Goal: Task Accomplishment & Management: Use online tool/utility

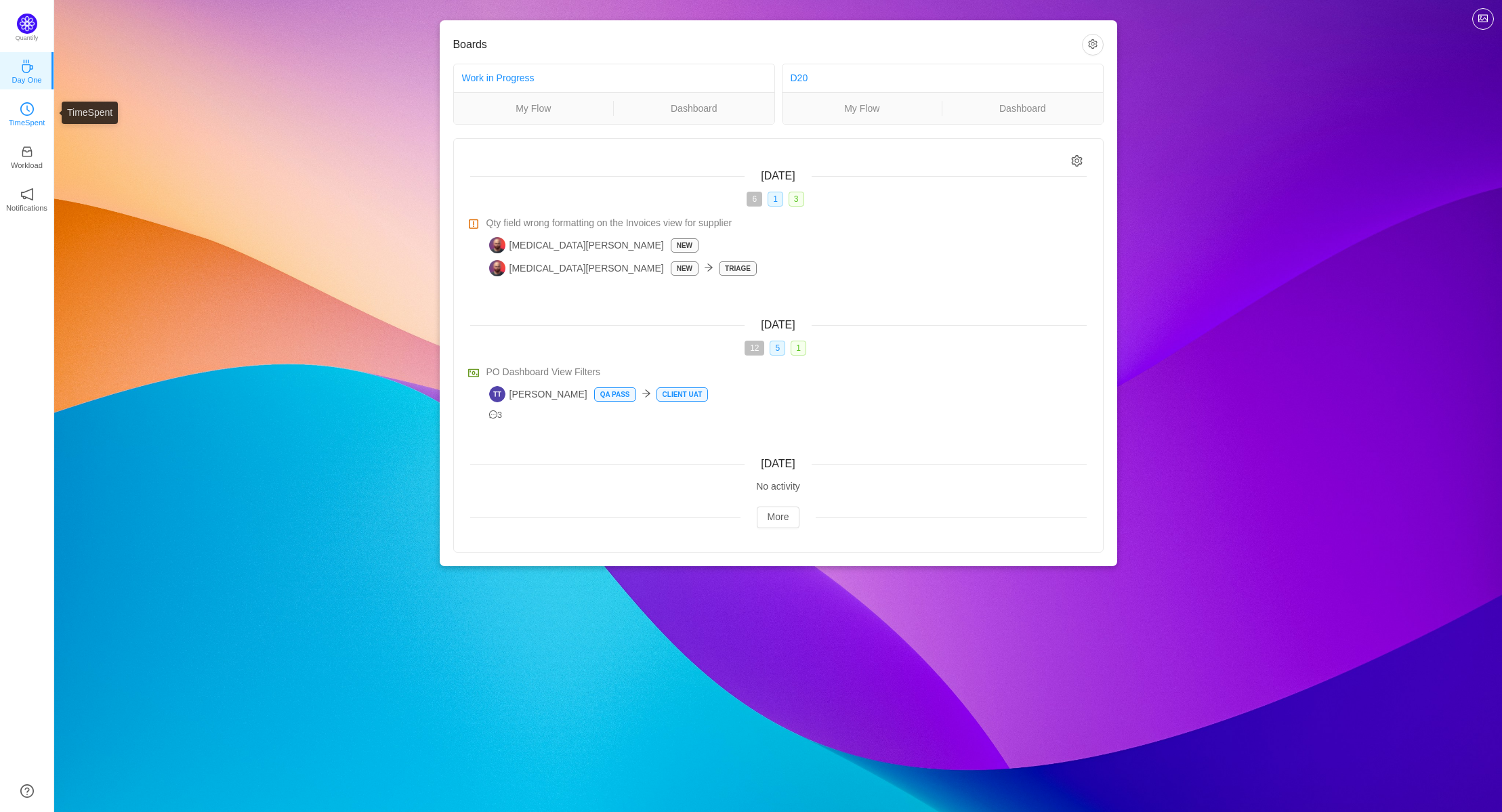
click at [34, 116] on p "TimeSpent" at bounding box center [27, 122] width 36 height 12
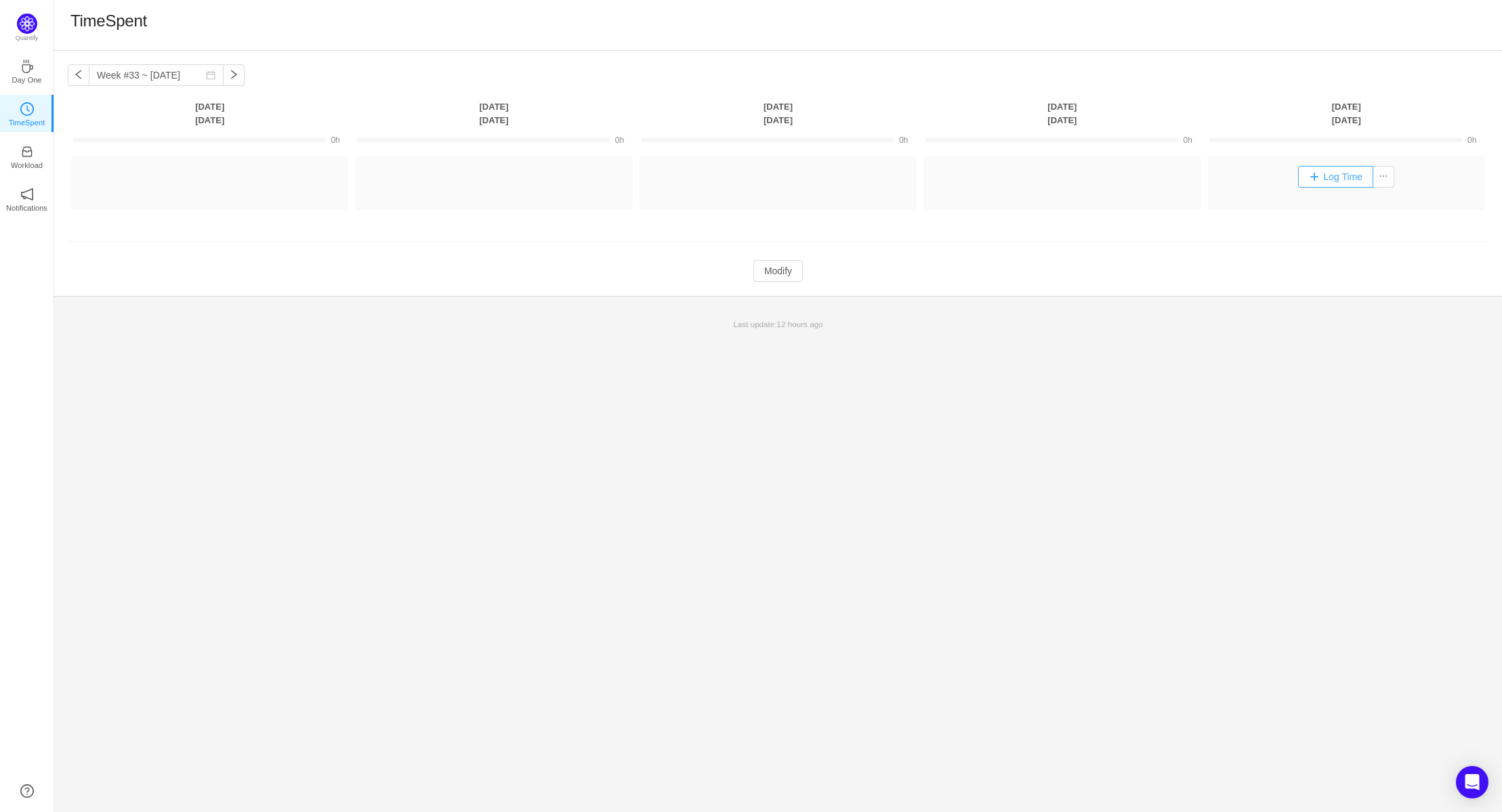
click at [1340, 179] on button "Log Time" at bounding box center [1336, 177] width 75 height 22
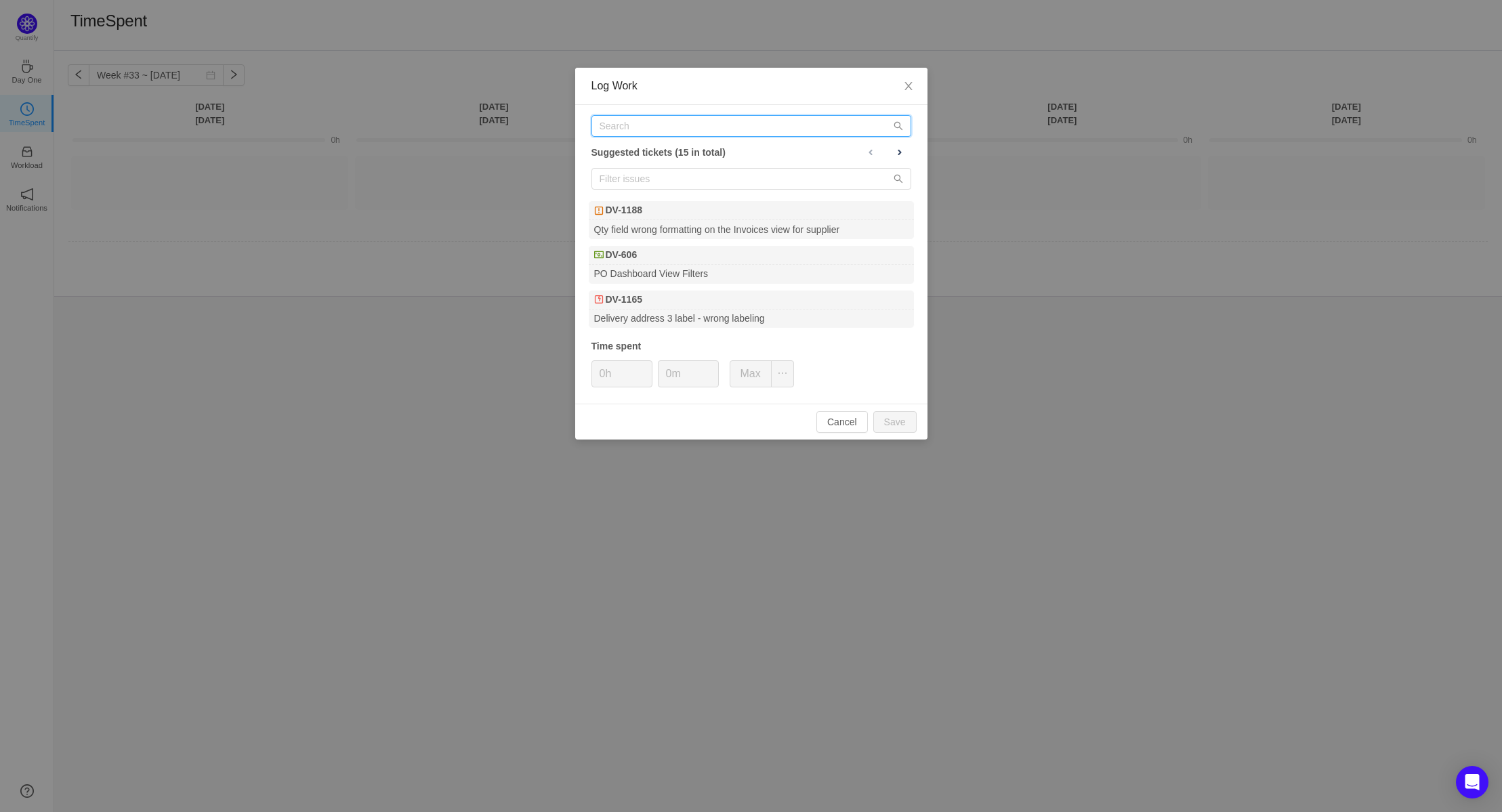
click at [655, 125] on input "text" at bounding box center [751, 126] width 320 height 22
paste input "DV-1188"
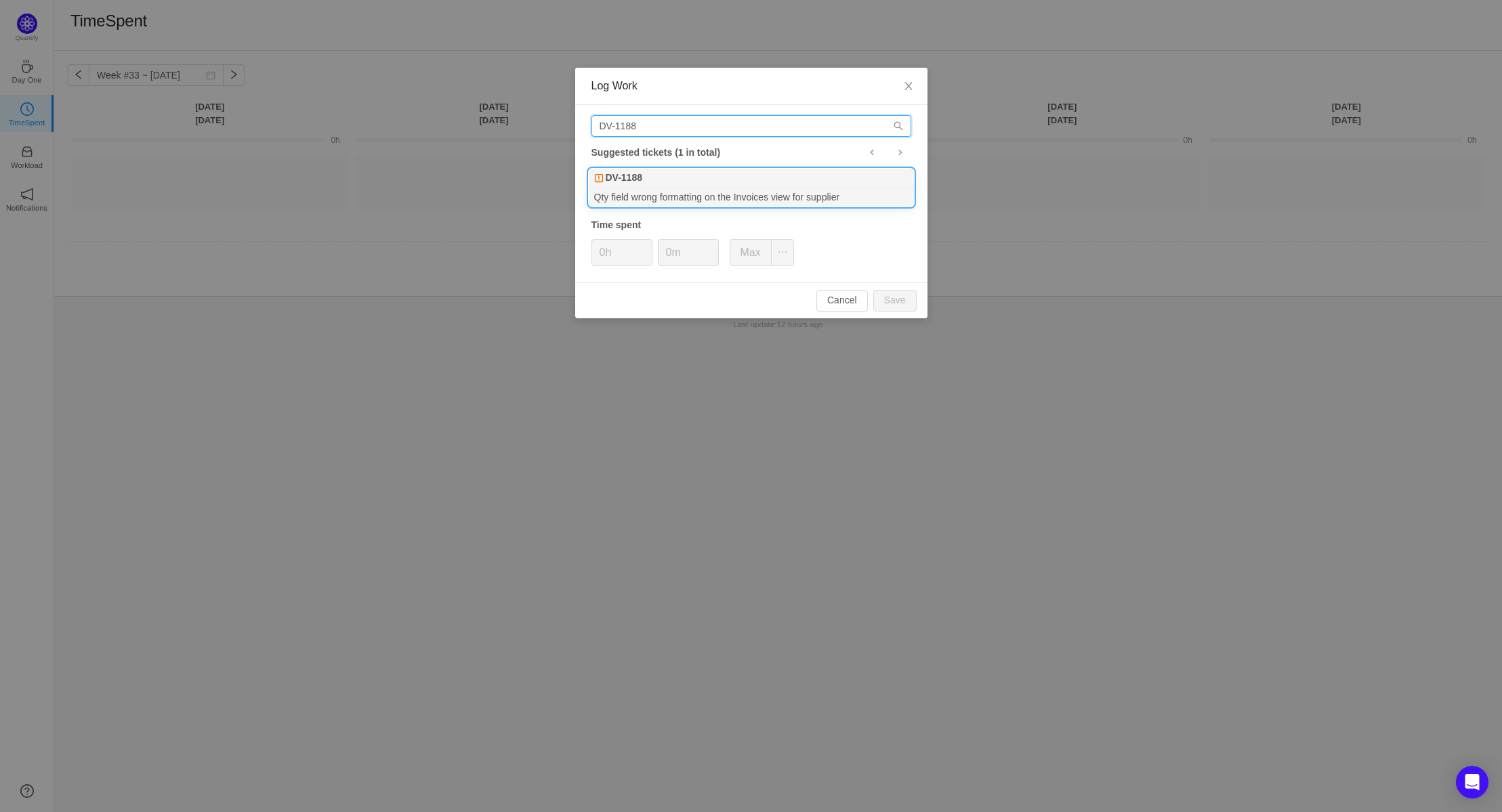
type input "DV-1188"
click at [634, 187] on div "Qty field wrong formatting on the Invoices view for supplier" at bounding box center [751, 196] width 326 height 18
click at [672, 251] on input "0m" at bounding box center [689, 252] width 60 height 26
drag, startPoint x: 671, startPoint y: 251, endPoint x: 659, endPoint y: 254, distance: 12.4
click at [659, 253] on input "0m" at bounding box center [689, 252] width 60 height 26
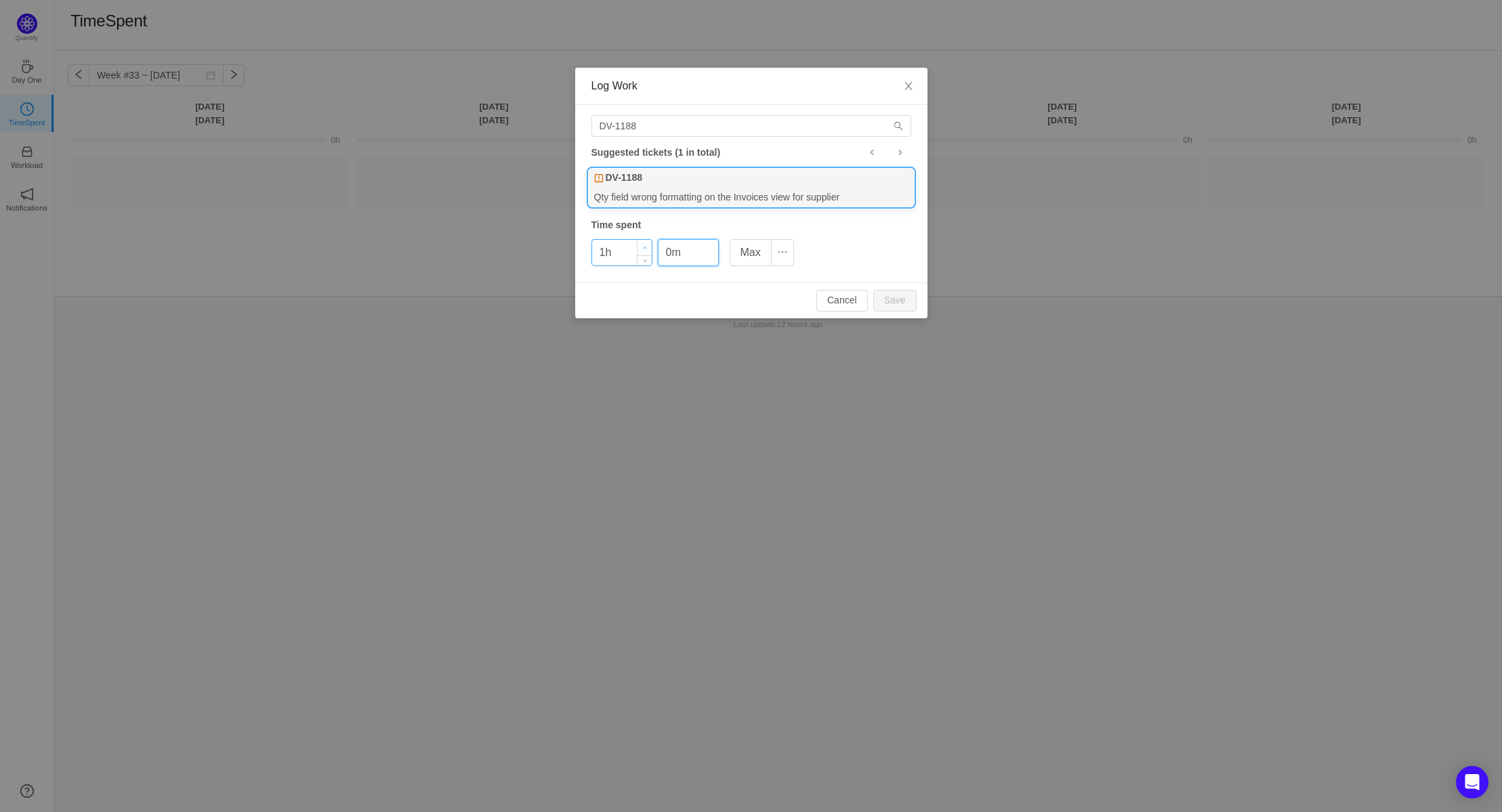
click at [642, 245] on span "Increase Value" at bounding box center [644, 248] width 14 height 15
click at [889, 299] on button "Save" at bounding box center [895, 300] width 43 height 22
type input "0h"
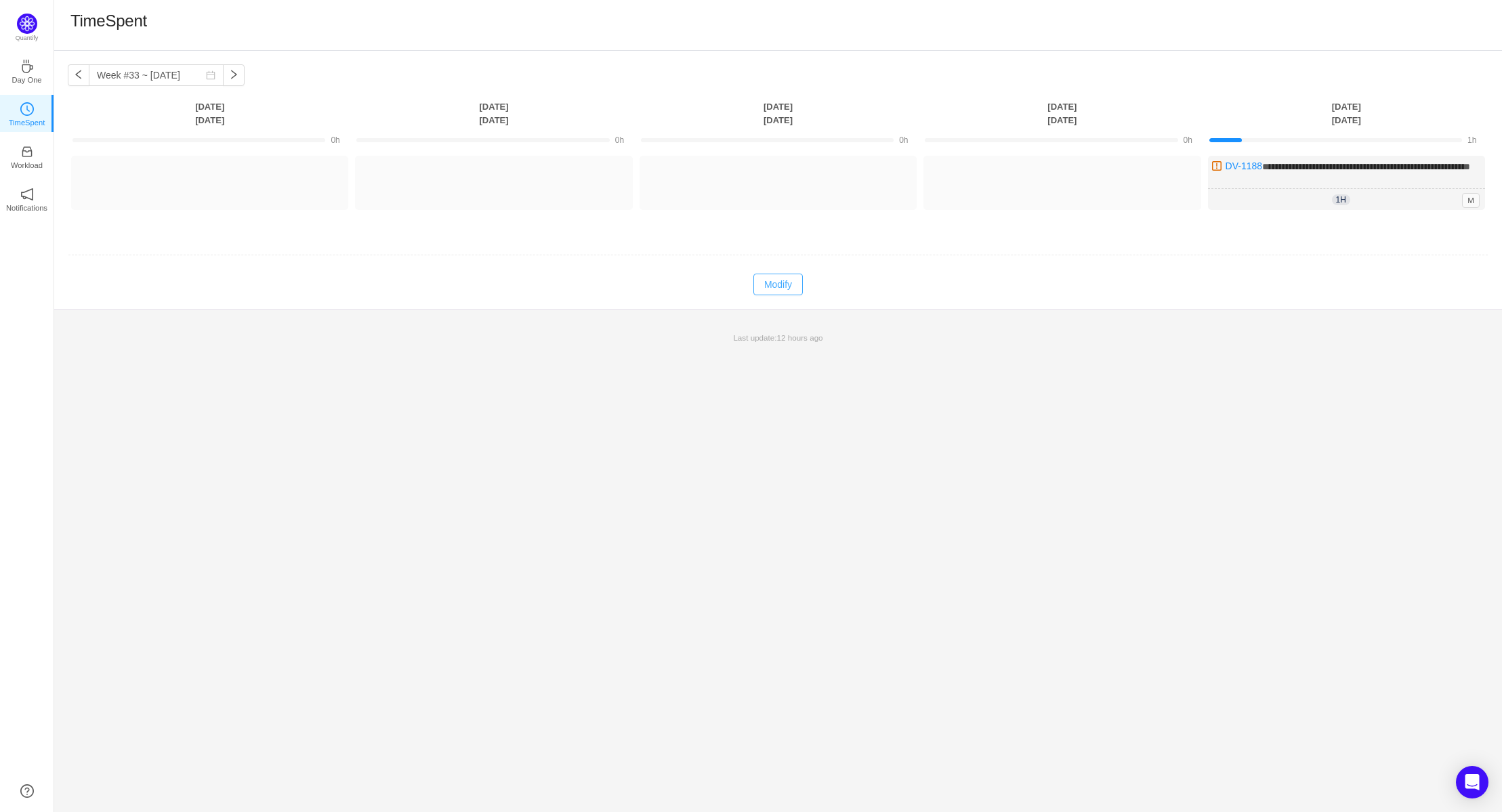
click at [784, 289] on button "Modify" at bounding box center [779, 284] width 50 height 22
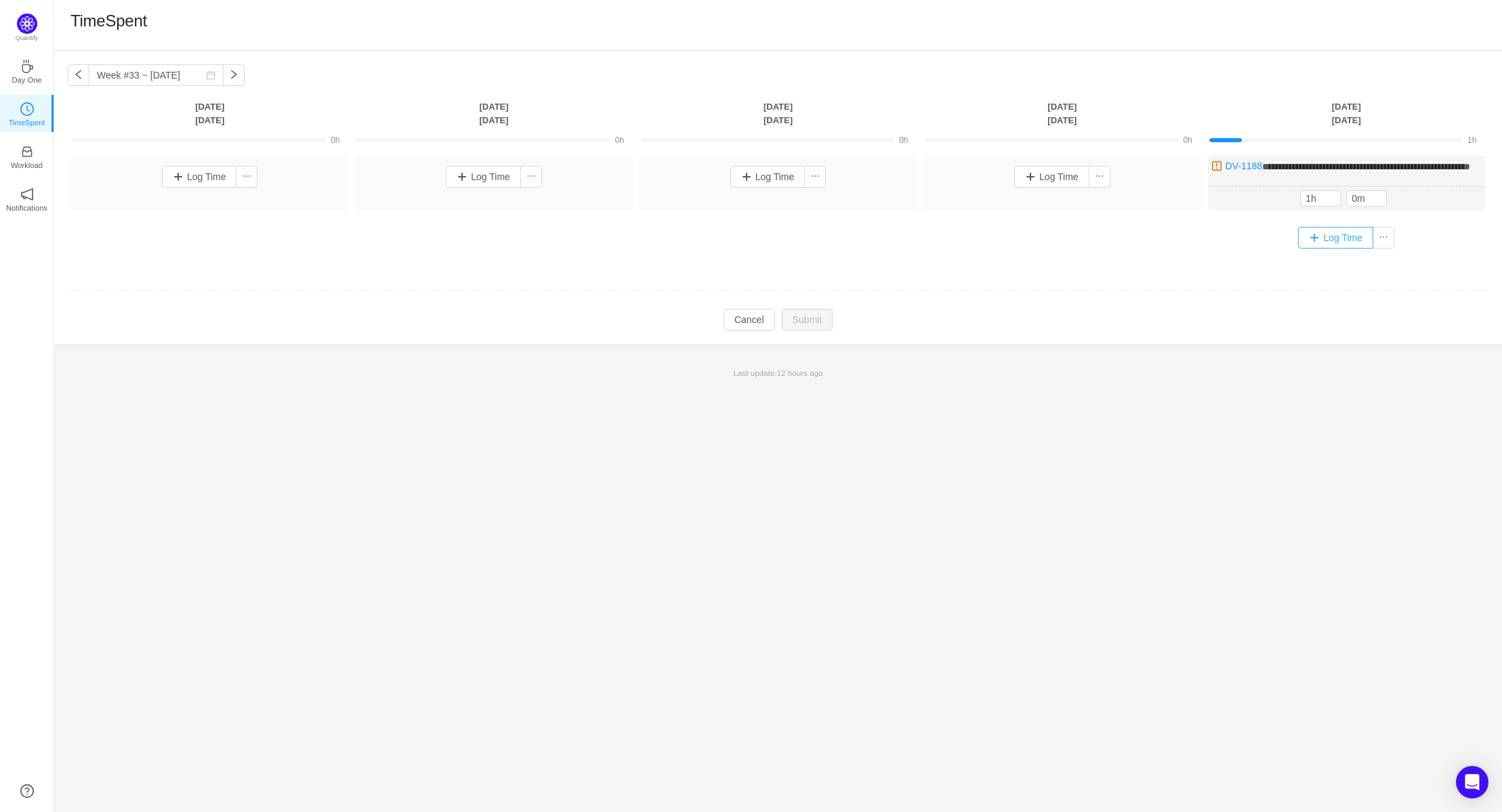
click at [1304, 248] on button "Log Time" at bounding box center [1336, 237] width 75 height 22
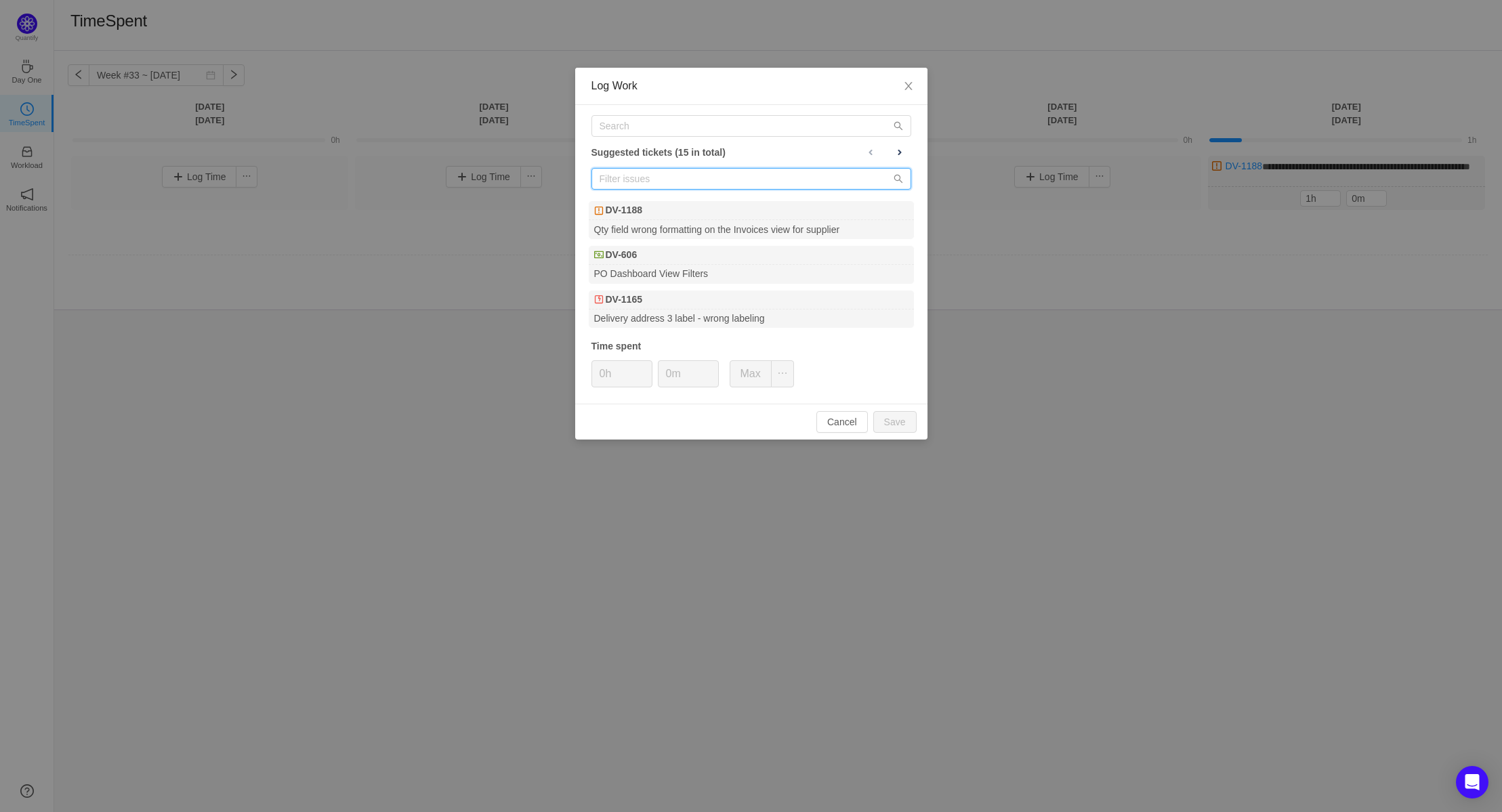
click at [656, 178] on input "text" at bounding box center [751, 179] width 320 height 22
paste input "DV-1076"
type input "DV-1076"
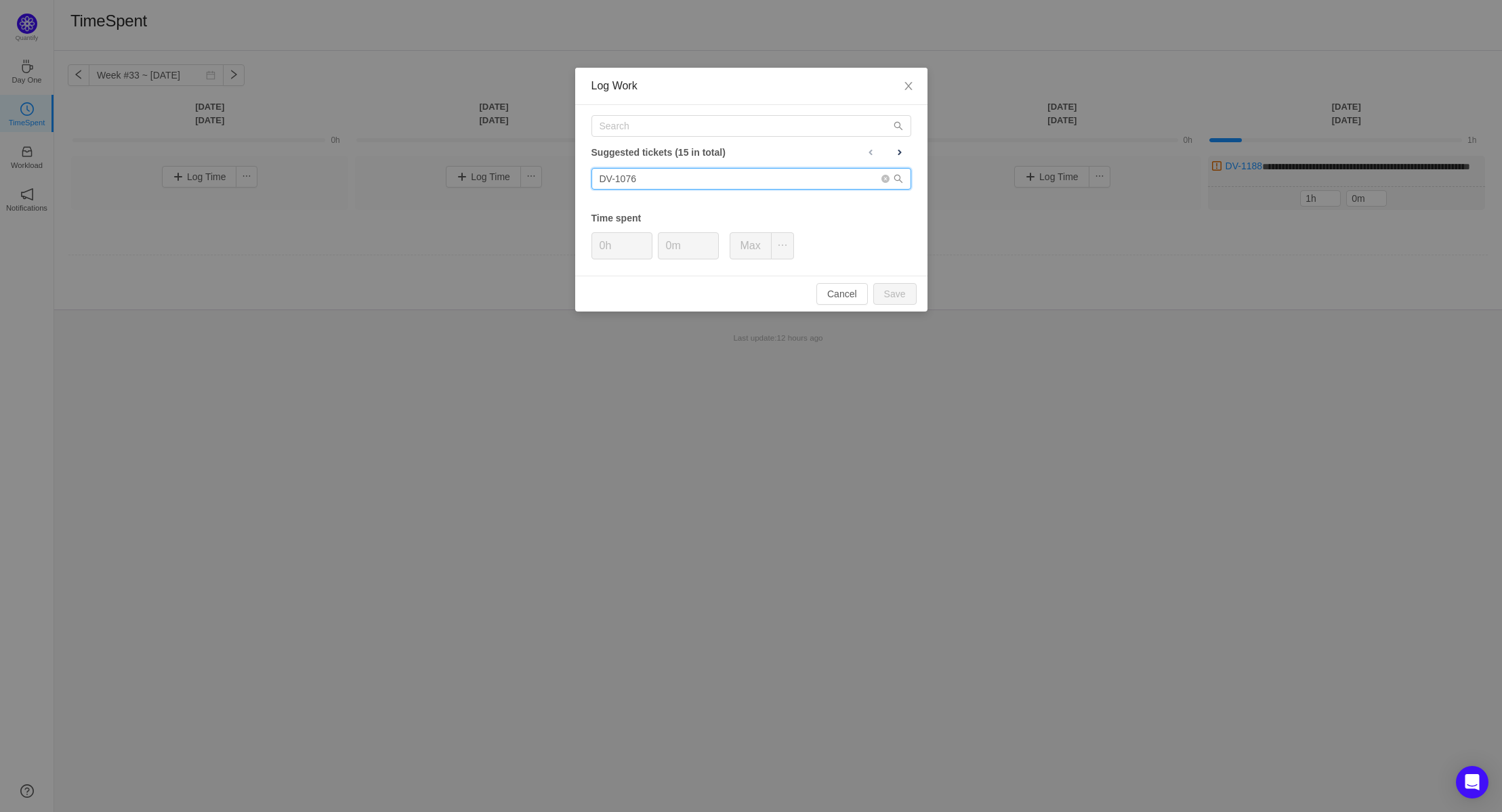
drag, startPoint x: 693, startPoint y: 180, endPoint x: 497, endPoint y: 182, distance: 196.0
click at [497, 181] on div "Log Work Suggested tickets (15 in total) DV-1076 Time spent 0h 0m Max Cancel Sa…" at bounding box center [751, 406] width 1502 height 812
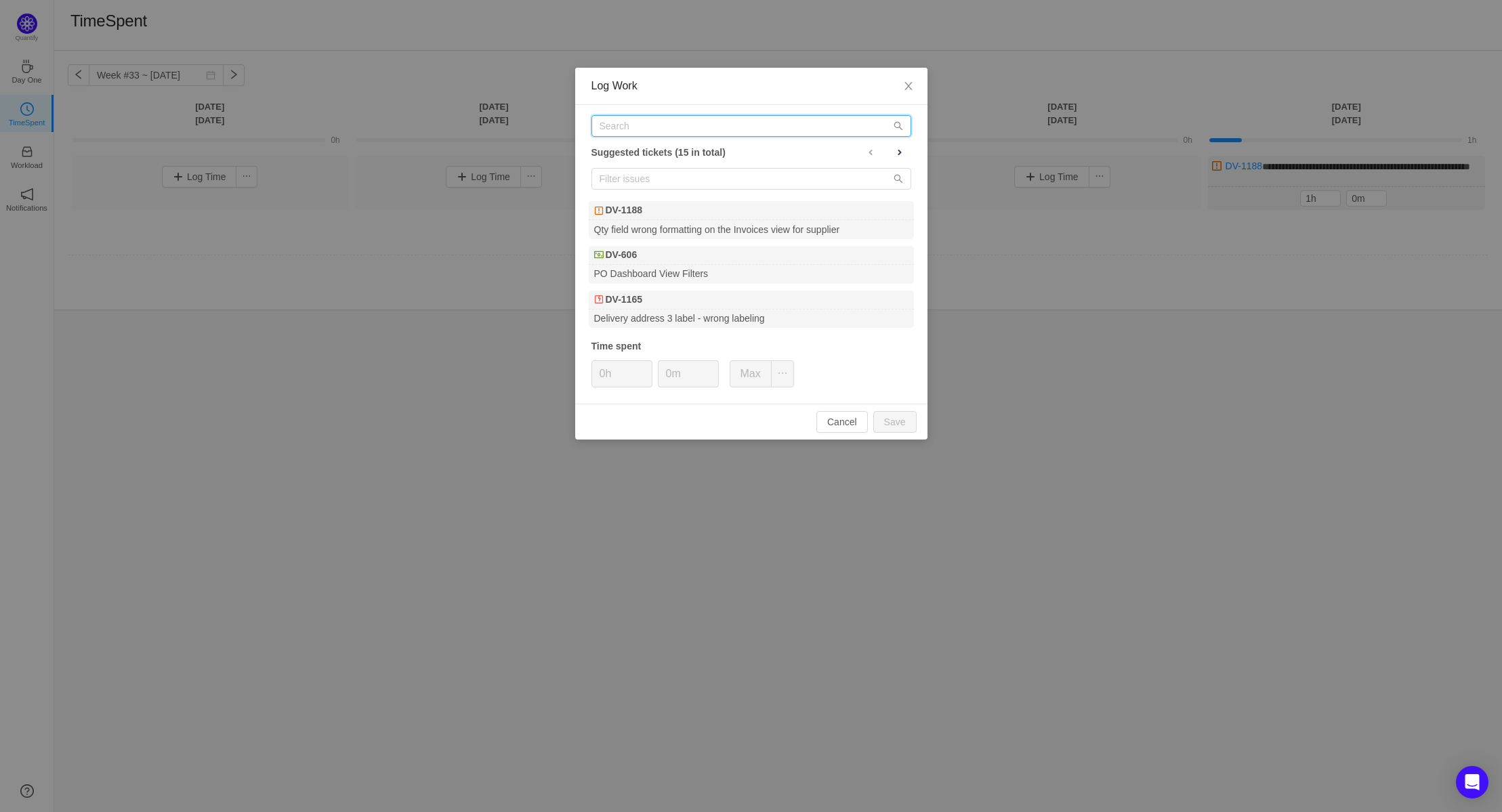
click at [634, 132] on input "text" at bounding box center [751, 126] width 320 height 22
paste input "DV-1076"
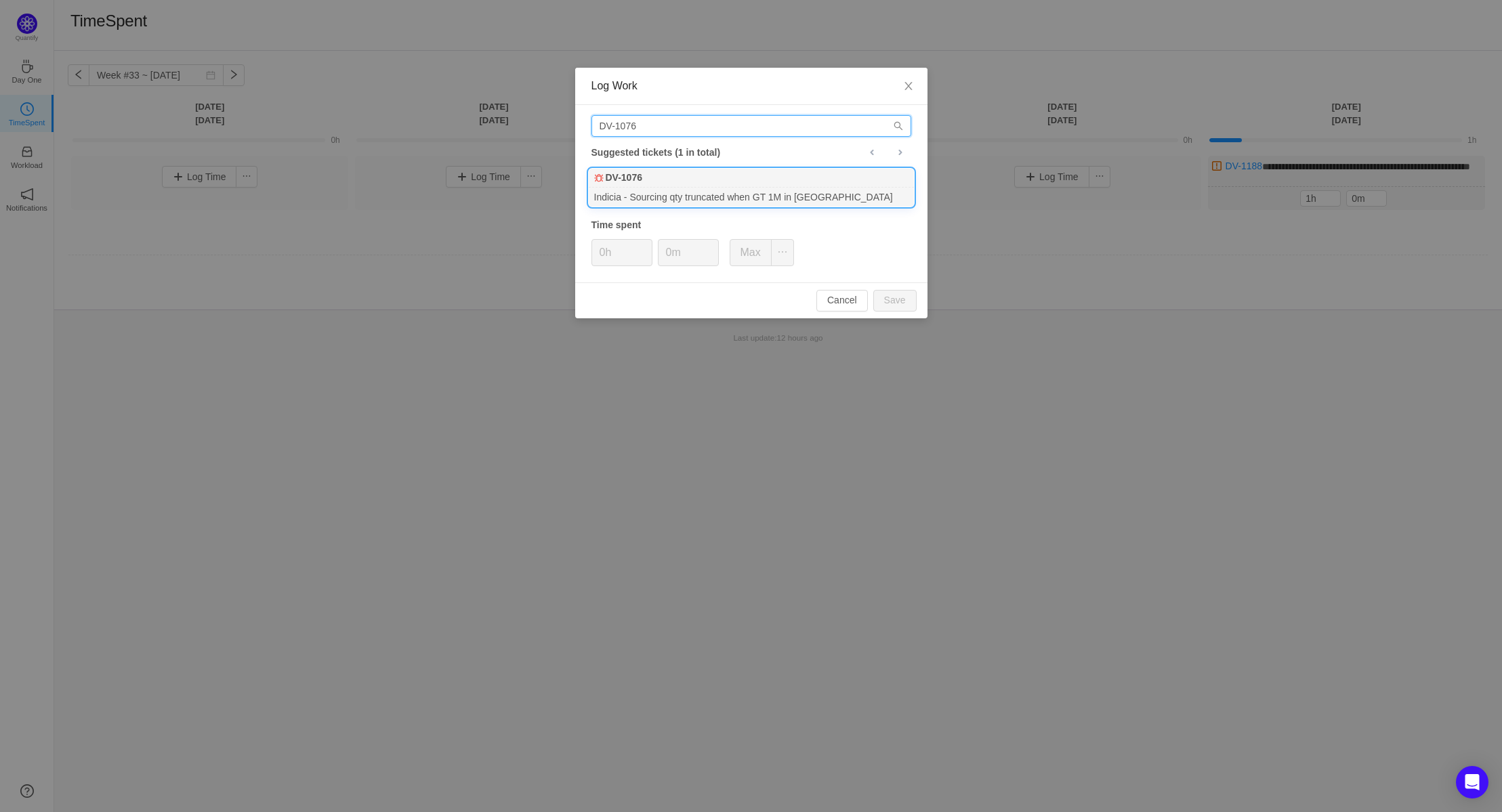
type input "DV-1076"
click at [642, 178] on b "DV-1076" at bounding box center [624, 178] width 36 height 14
click at [897, 300] on button "Save" at bounding box center [895, 300] width 43 height 22
type input "0h"
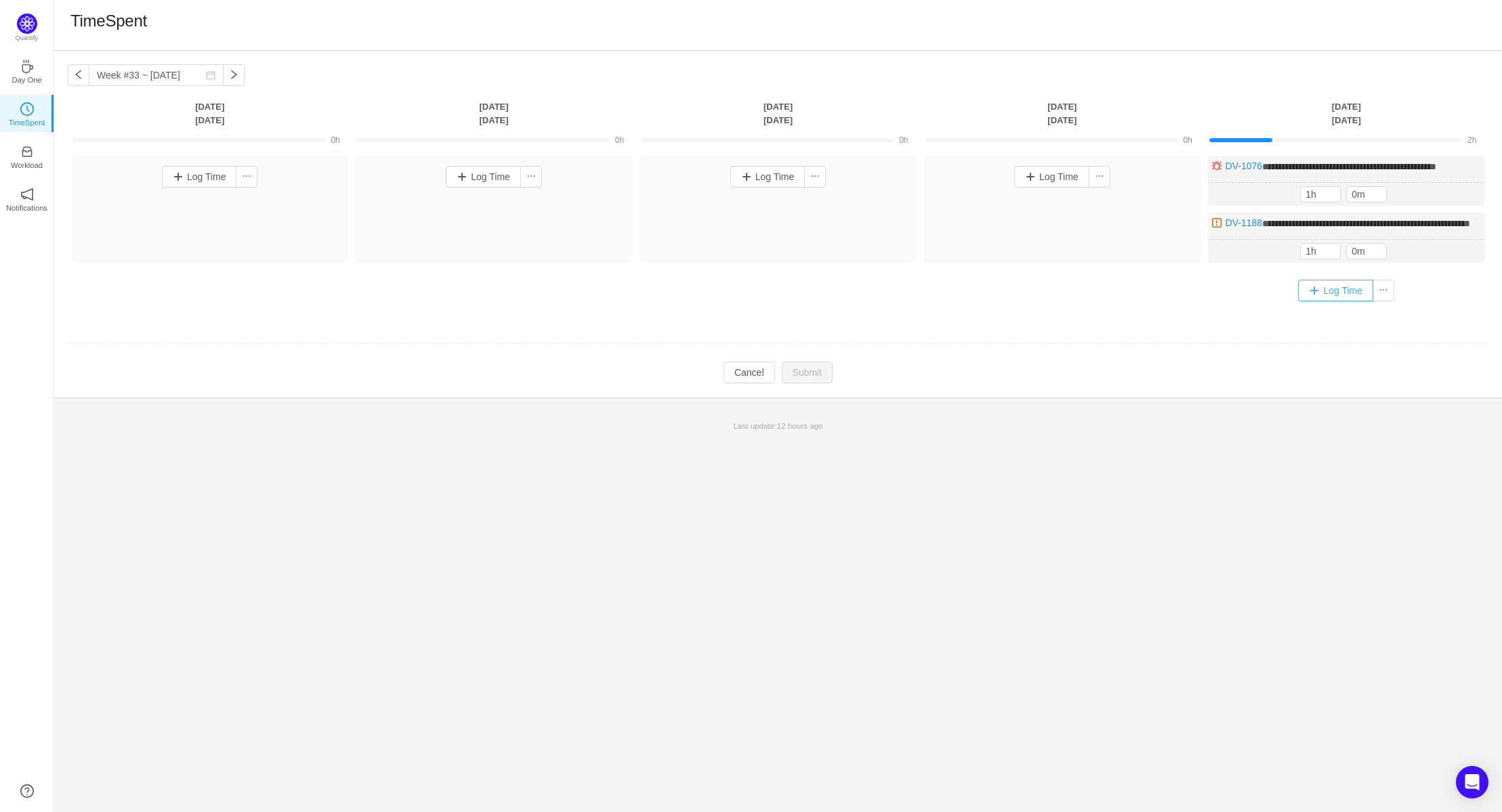
click at [1316, 301] on button "Log Time" at bounding box center [1336, 290] width 75 height 22
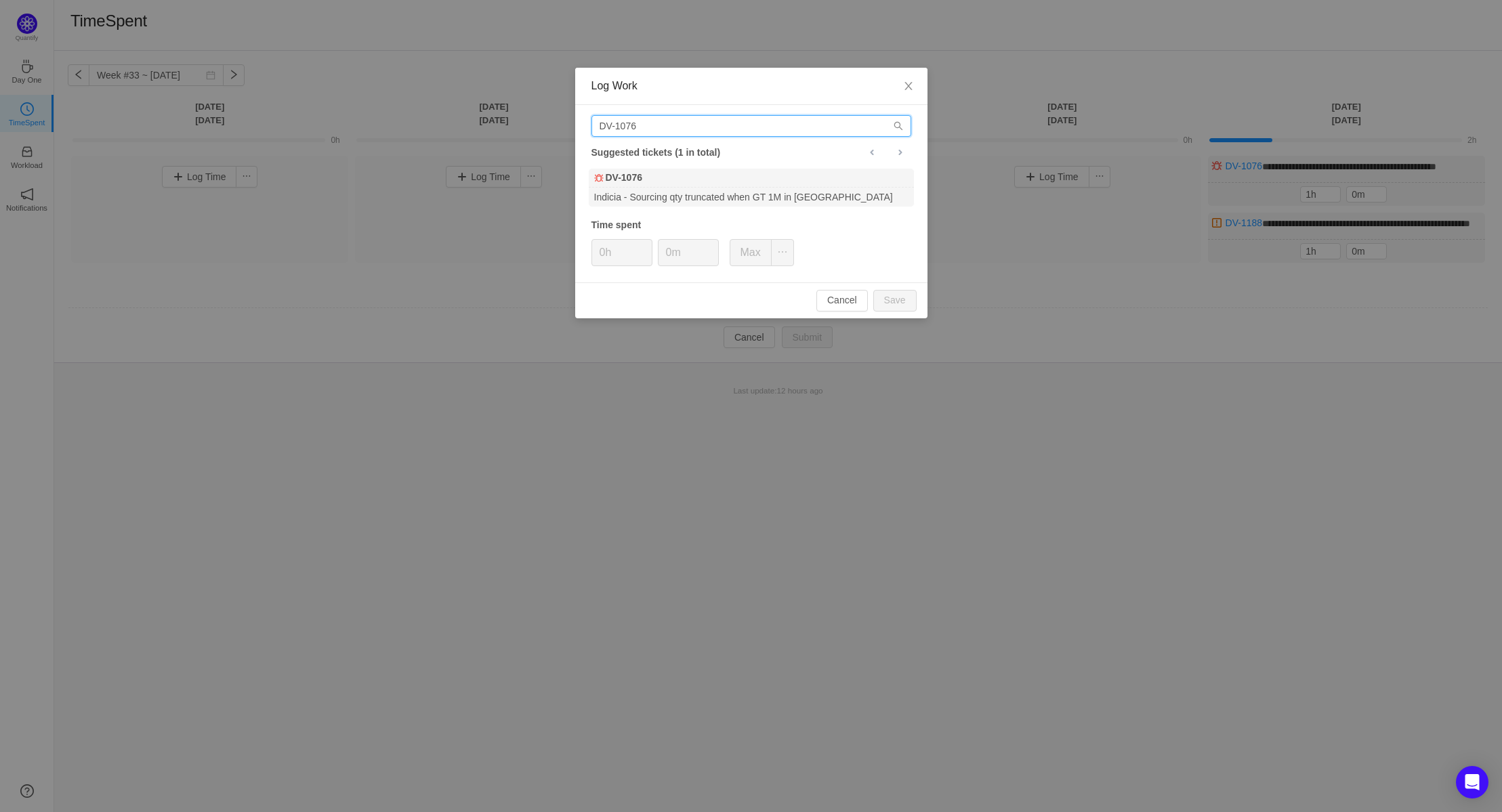
drag, startPoint x: 665, startPoint y: 122, endPoint x: 497, endPoint y: 120, distance: 168.0
click at [497, 120] on div "Log Work DV-1076 Suggested tickets (1 in total) DV-1076 Indicia - Sourcing qty …" at bounding box center [751, 406] width 1502 height 812
type input "528"
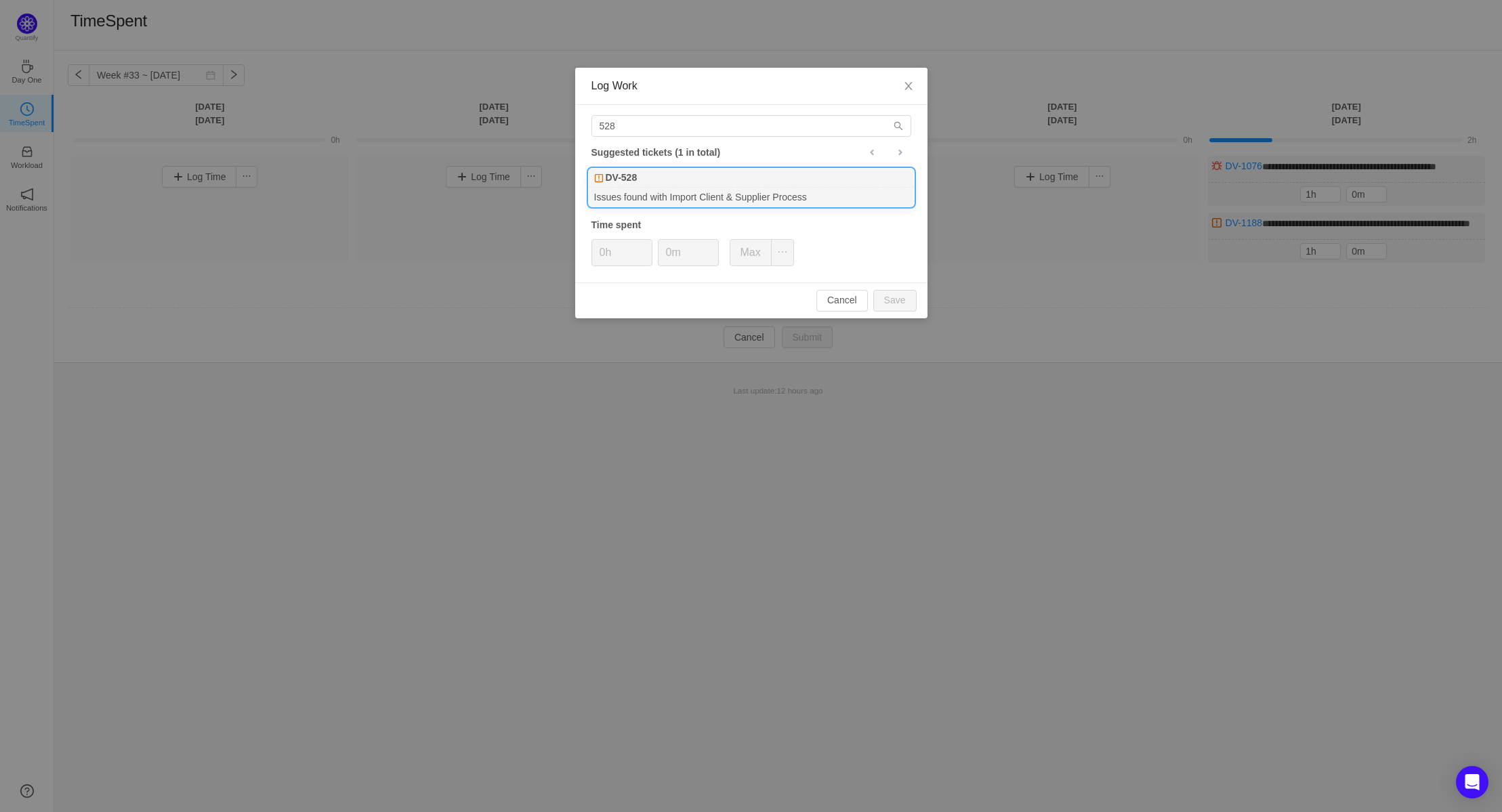
click at [666, 180] on div "DV-528" at bounding box center [751, 179] width 326 height 19
click at [897, 299] on button "Save" at bounding box center [895, 300] width 43 height 22
type input "0h"
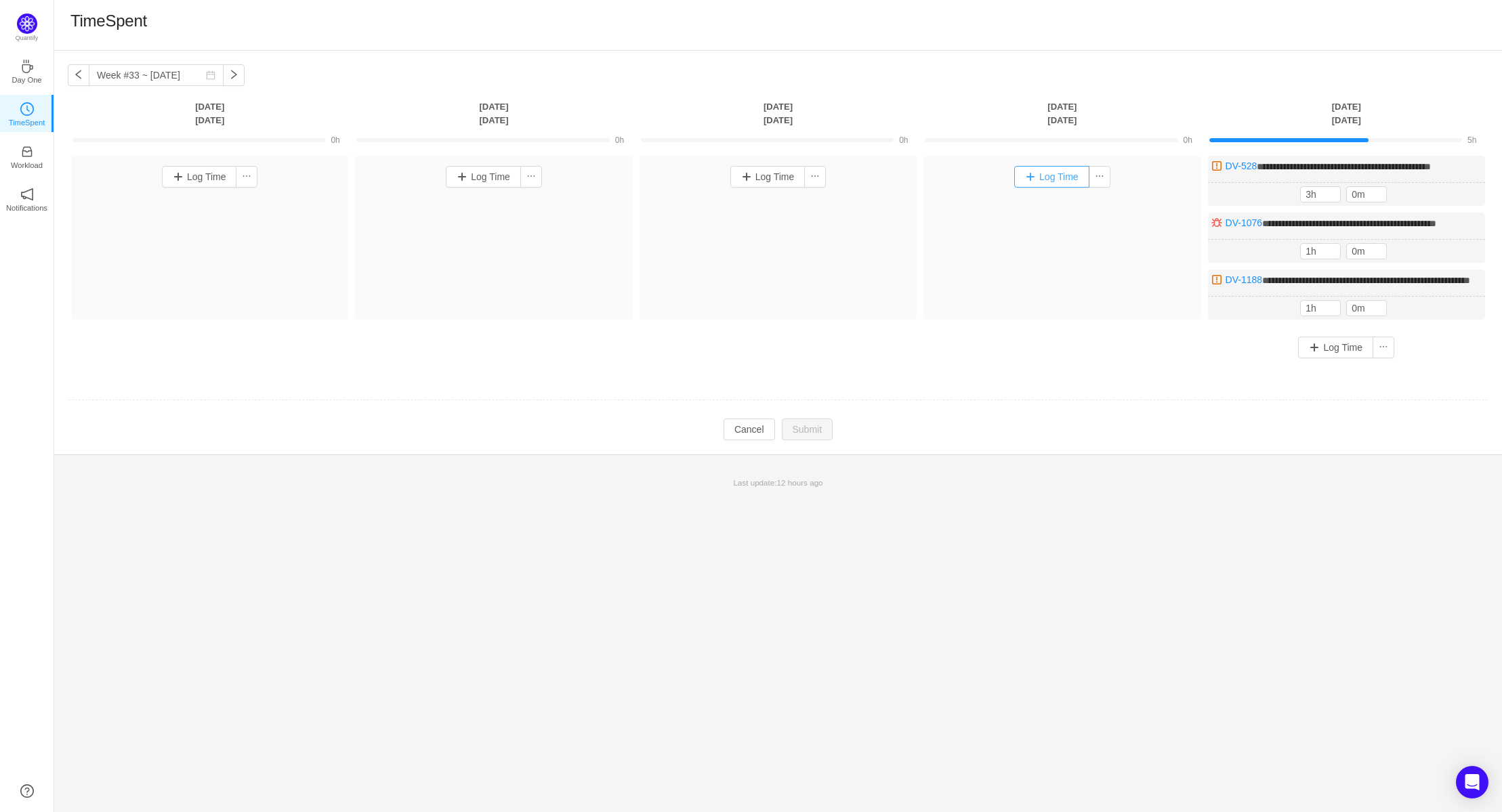
click at [1055, 179] on button "Log Time" at bounding box center [1052, 177] width 75 height 22
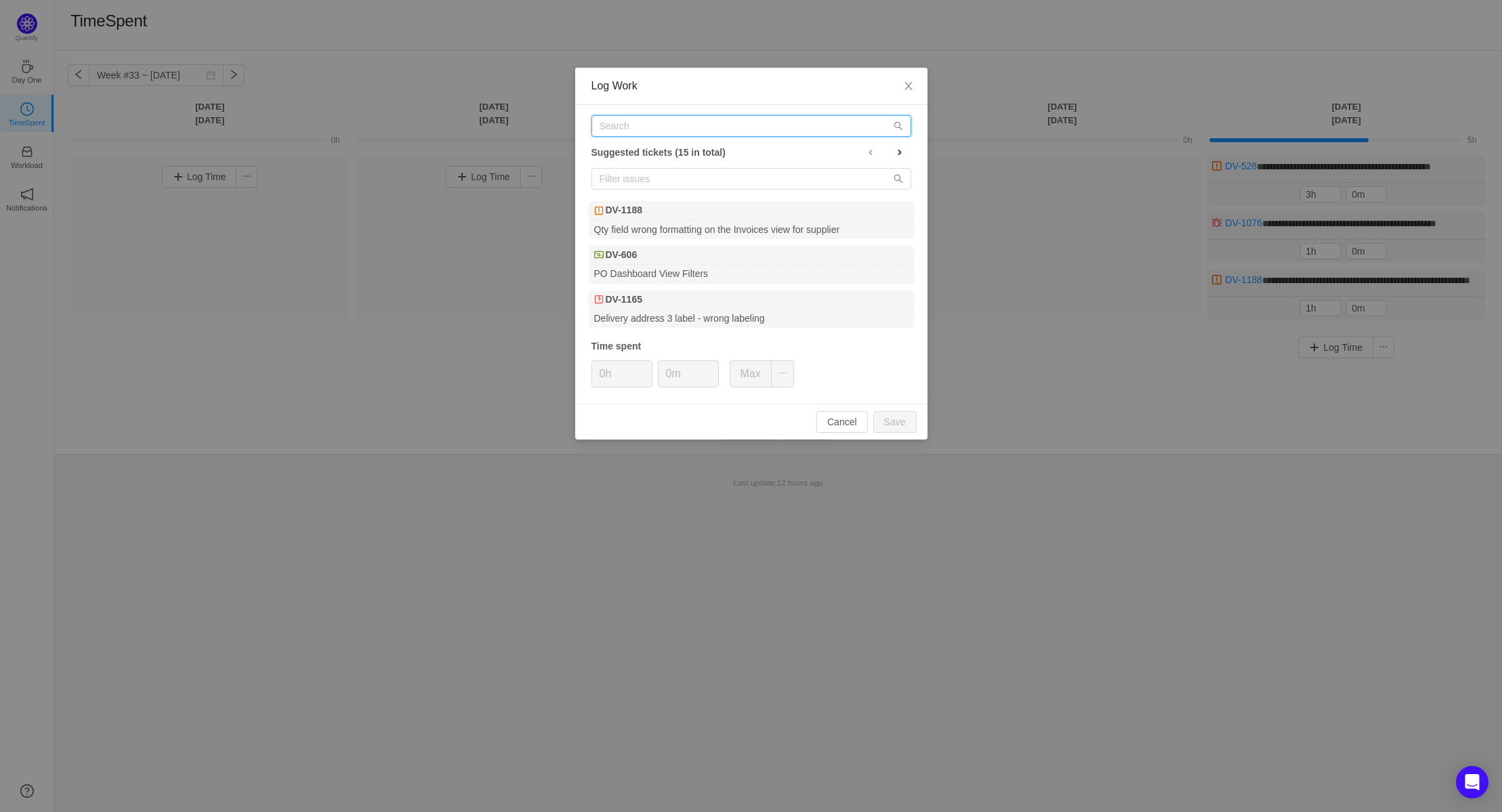
click at [642, 123] on input "text" at bounding box center [751, 126] width 320 height 22
type input "3"
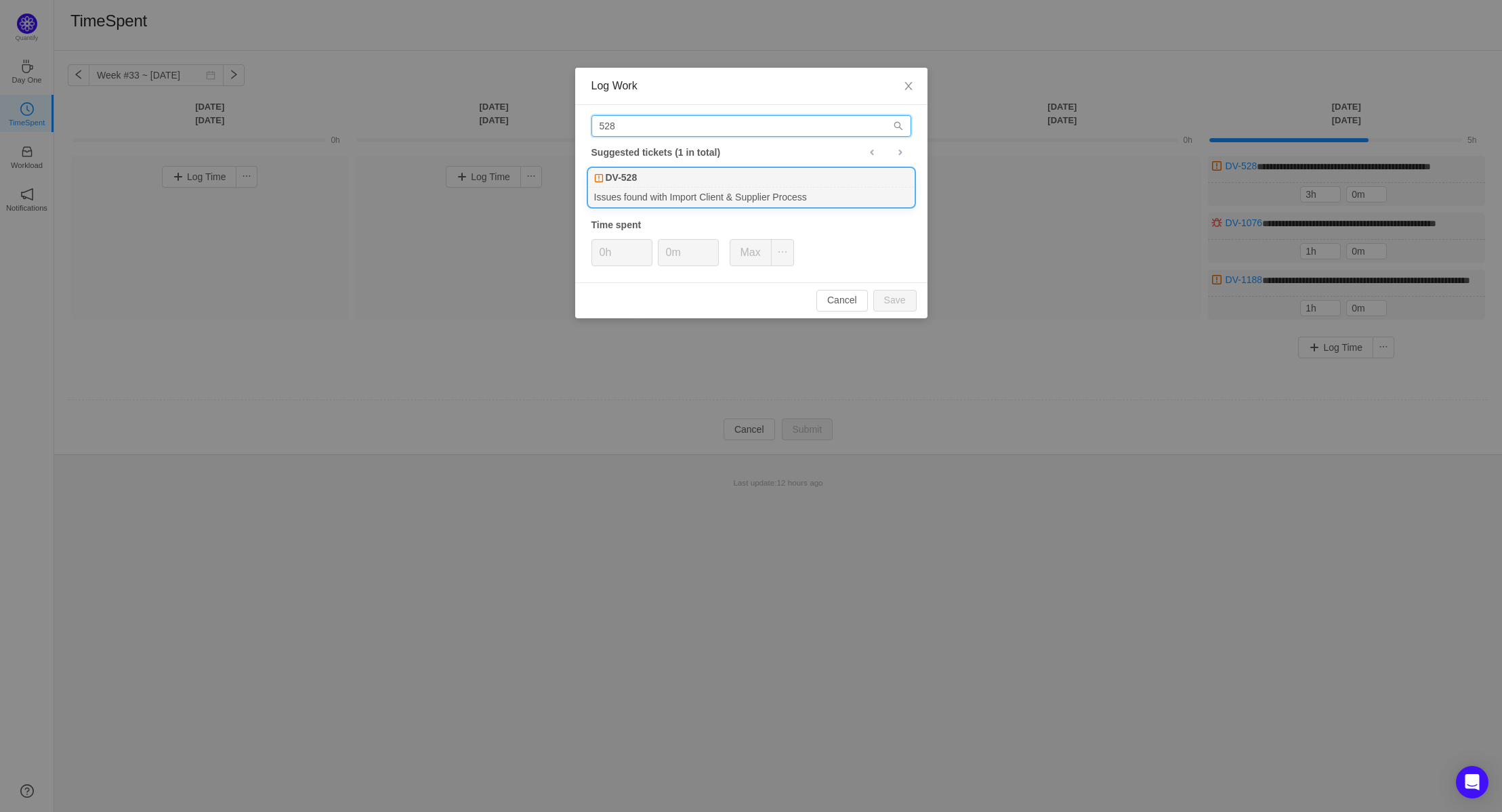
type input "528"
click at [644, 177] on div "DV-528" at bounding box center [751, 179] width 326 height 19
click at [887, 298] on button "Save" at bounding box center [895, 300] width 43 height 22
type input "0h"
